Goal: Task Accomplishment & Management: Manage account settings

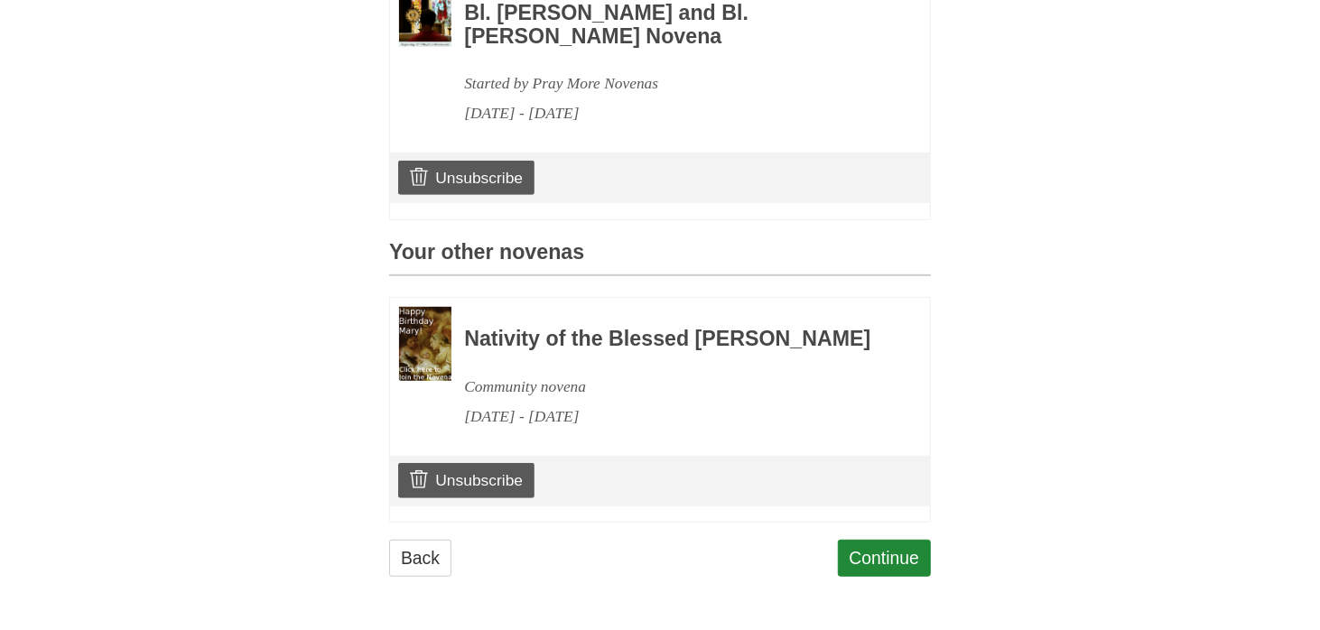
scroll to position [662, 0]
click at [505, 497] on link "Unsubscribe" at bounding box center [466, 480] width 136 height 34
click at [495, 497] on link "Unsubscribe" at bounding box center [466, 480] width 136 height 34
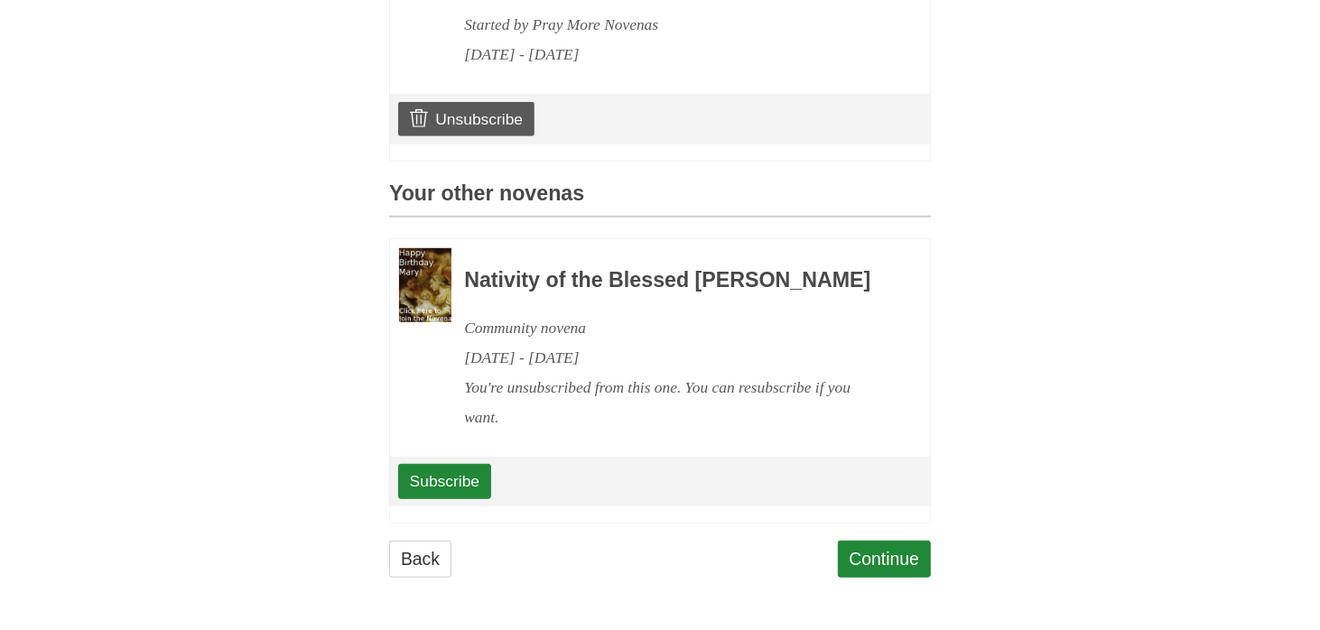
scroll to position [833, 0]
click at [434, 551] on link "Back" at bounding box center [420, 559] width 62 height 37
